Goal: Transaction & Acquisition: Purchase product/service

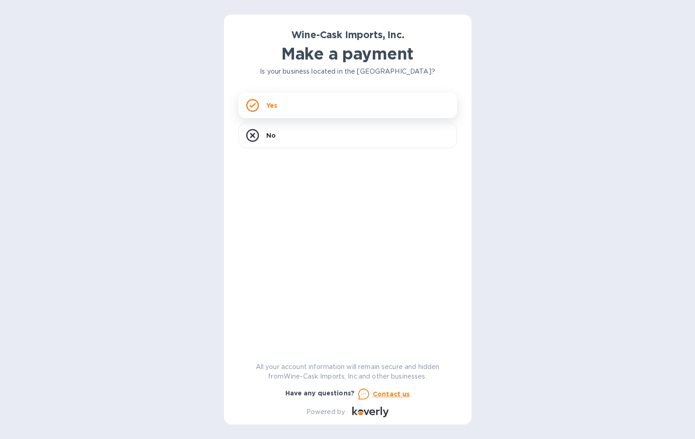
click at [276, 112] on div "Yes" at bounding box center [347, 105] width 218 height 25
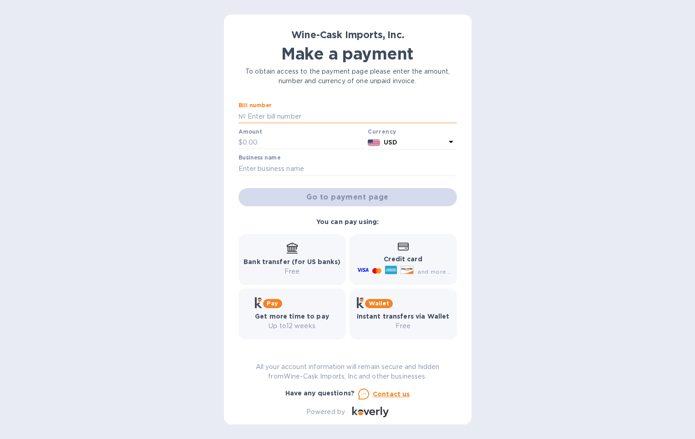
click at [293, 116] on input "text" at bounding box center [351, 117] width 211 height 14
click at [338, 124] on div at bounding box center [347, 124] width 218 height 2
click at [313, 114] on input "text" at bounding box center [351, 117] width 211 height 14
type input "35160"
click at [239, 133] on label "Amount" at bounding box center [249, 131] width 23 height 5
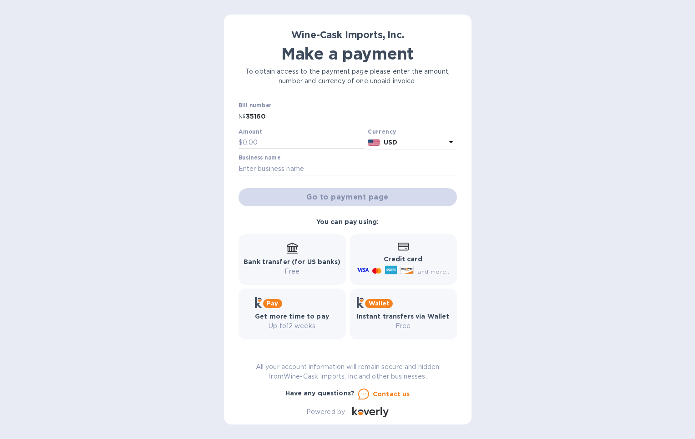
click at [247, 144] on input "text" at bounding box center [303, 143] width 122 height 14
click at [271, 143] on input "text" at bounding box center [303, 143] width 122 height 14
type input "542.00"
click at [298, 172] on input "text" at bounding box center [347, 169] width 218 height 14
type input "[DATE] Never Knows, Inc"
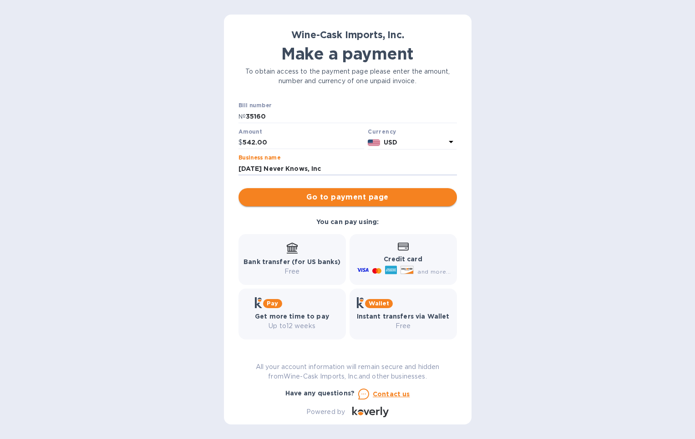
click at [351, 200] on span "Go to payment page" at bounding box center [348, 197] width 204 height 11
